Goal: Information Seeking & Learning: Learn about a topic

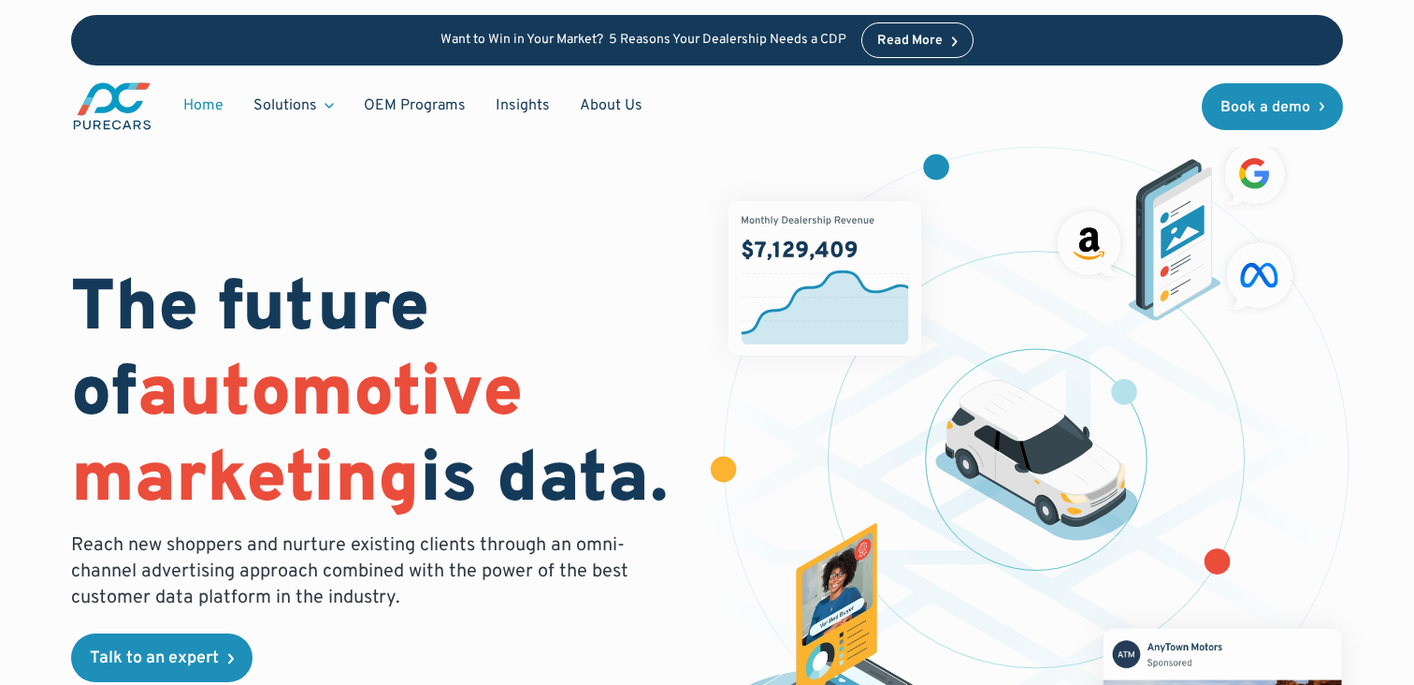
click at [565, 251] on div "The future of automotive marketing is data. Reach new shoppers and nurture exis…" at bounding box center [707, 468] width 1273 height 696
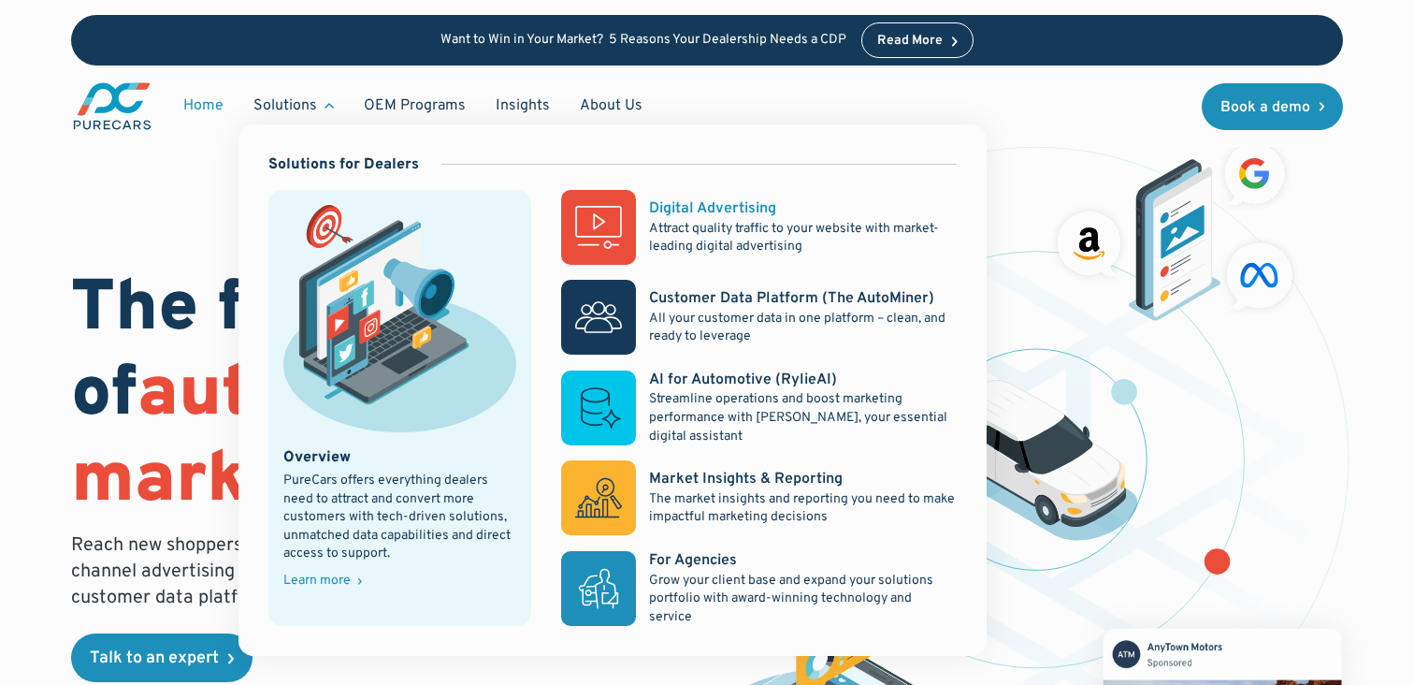
click at [685, 237] on p "Attract quality traffic to your website with market-leading digital advertising" at bounding box center [802, 238] width 307 height 36
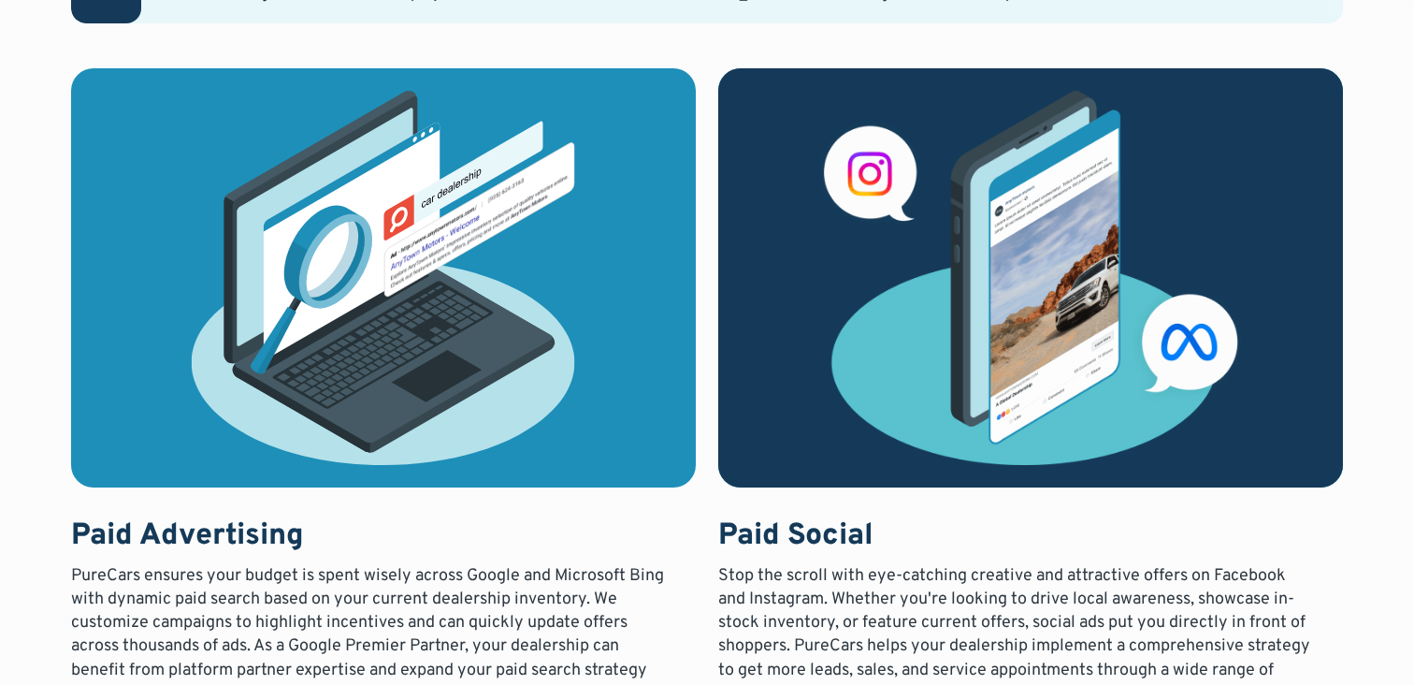
scroll to position [1568, 0]
